Goal: Unclear

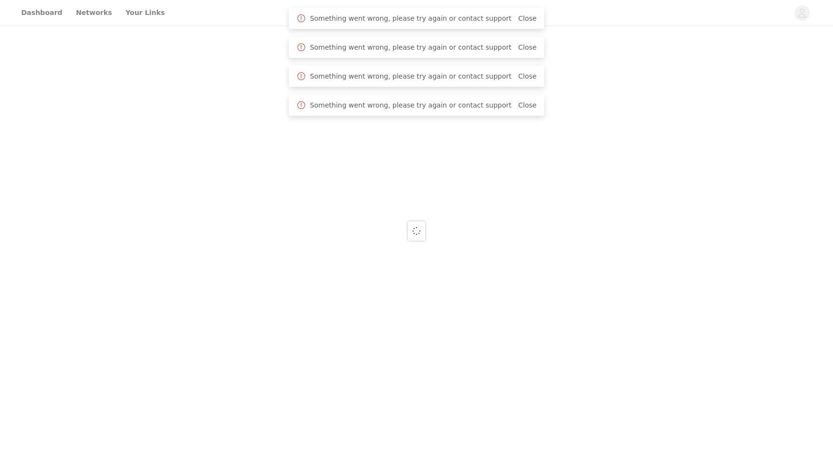
click at [40, 15] on div at bounding box center [416, 231] width 833 height 462
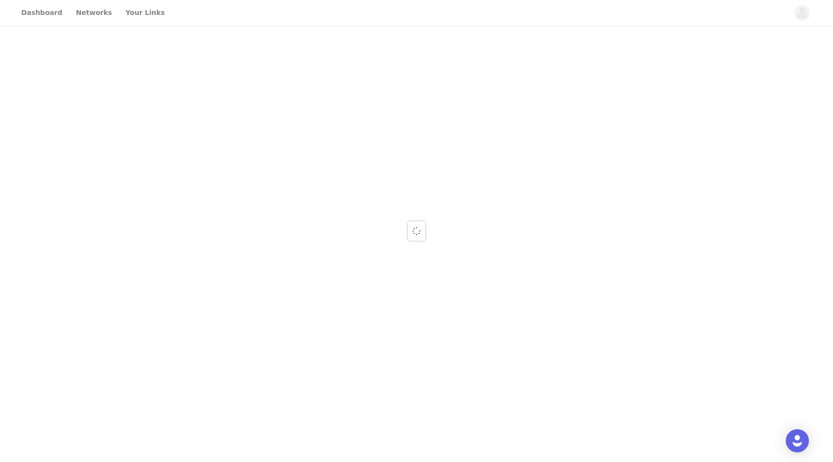
click at [40, 15] on div at bounding box center [416, 231] width 833 height 462
click at [46, 13] on div at bounding box center [416, 231] width 833 height 462
